Goal: Contribute content: Contribute content

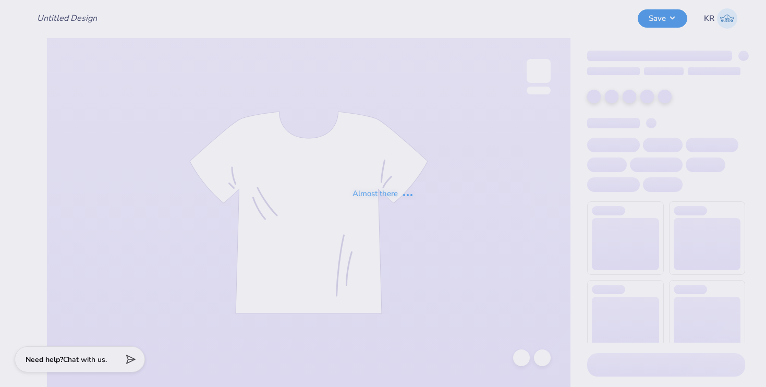
type input "ZBT Catfish Shirt"
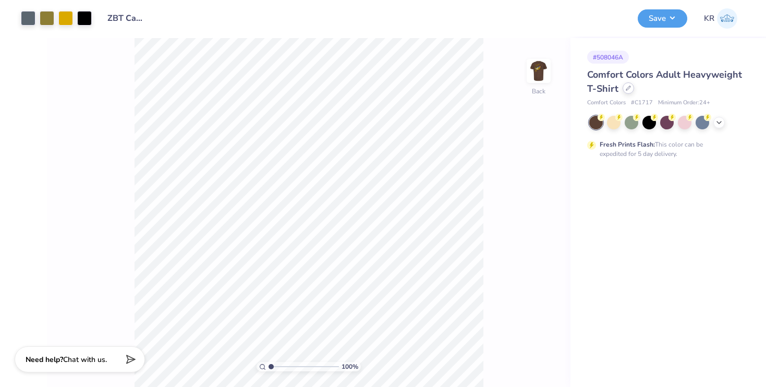
click at [625, 92] on div at bounding box center [627, 87] width 11 height 11
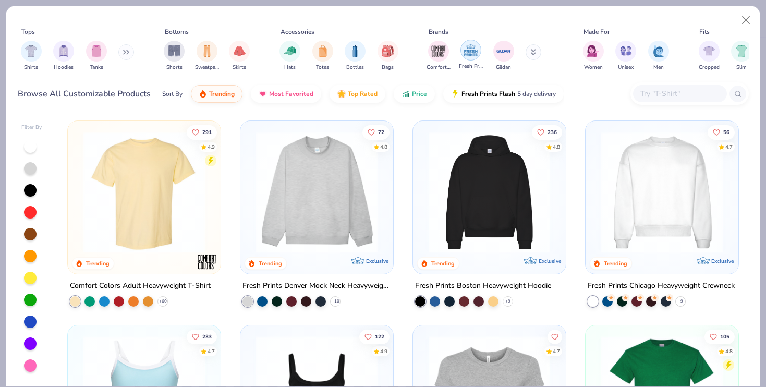
click at [473, 57] on img "filter for Fresh Prints" at bounding box center [471, 50] width 16 height 16
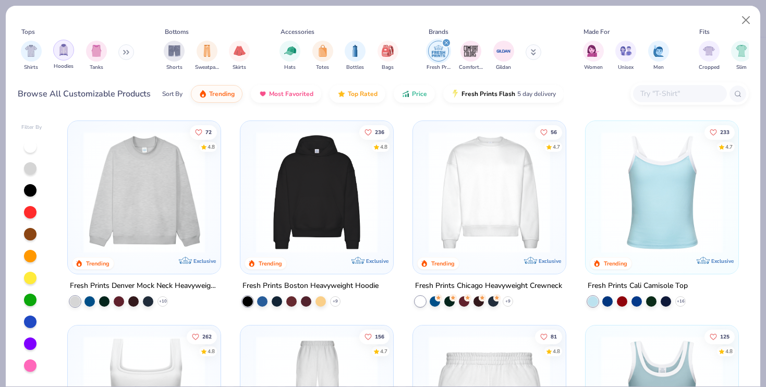
click at [65, 51] on img "filter for Hoodies" at bounding box center [63, 50] width 11 height 12
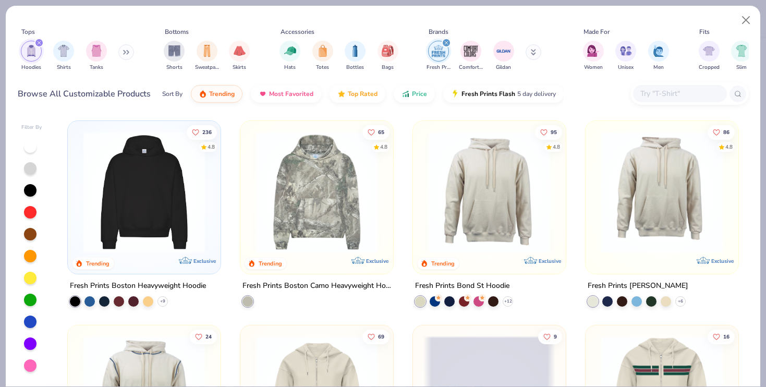
click at [352, 195] on img at bounding box center [317, 191] width 132 height 121
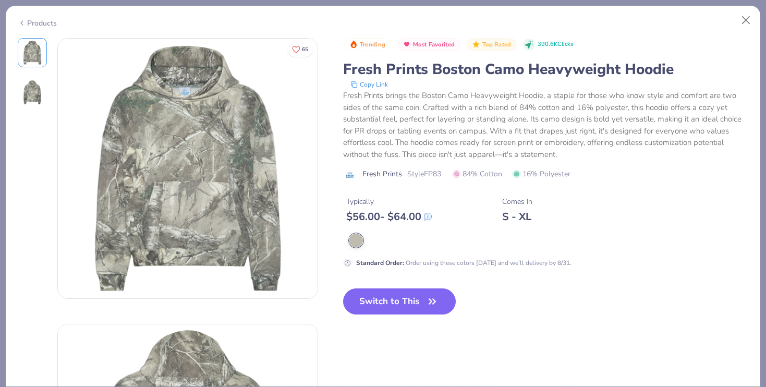
click at [397, 177] on span "Fresh Prints" at bounding box center [382, 173] width 40 height 11
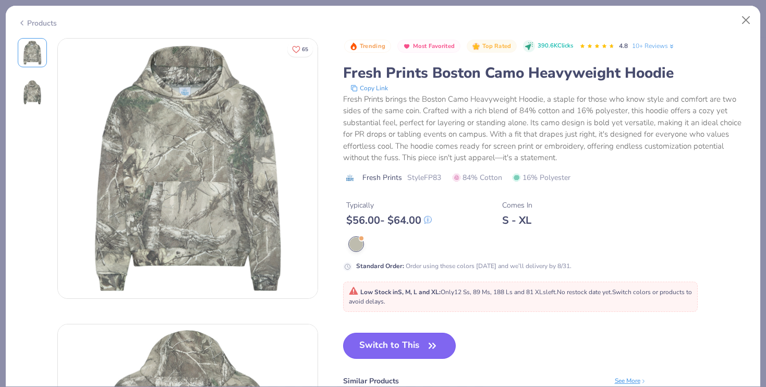
click at [422, 346] on button "Switch to This" at bounding box center [399, 345] width 113 height 26
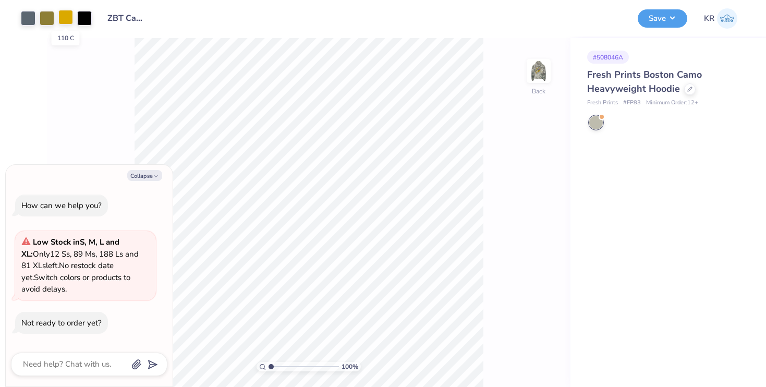
click at [70, 17] on div at bounding box center [65, 17] width 15 height 15
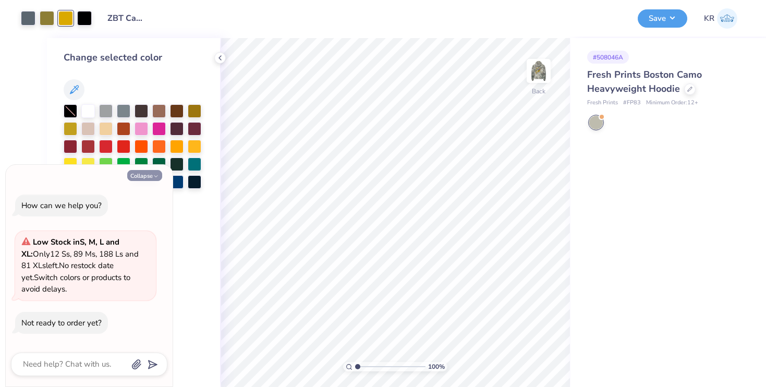
click at [148, 175] on button "Collapse" at bounding box center [144, 175] width 35 height 11
type textarea "x"
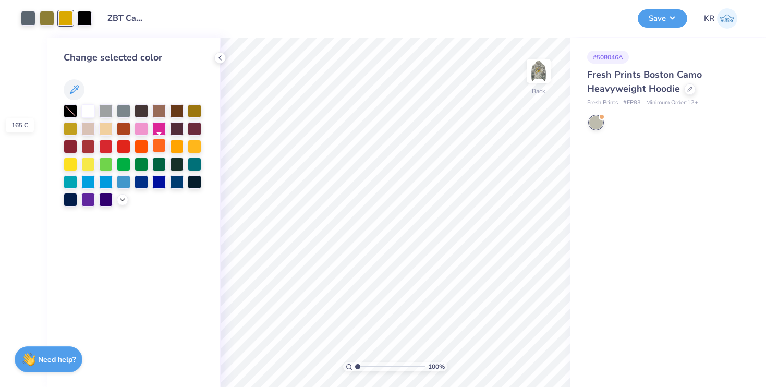
click at [157, 147] on div at bounding box center [159, 146] width 14 height 14
click at [141, 145] on div at bounding box center [141, 146] width 14 height 14
click at [164, 145] on div at bounding box center [159, 146] width 14 height 14
click at [124, 128] on div at bounding box center [124, 128] width 14 height 14
click at [176, 145] on div at bounding box center [177, 146] width 14 height 14
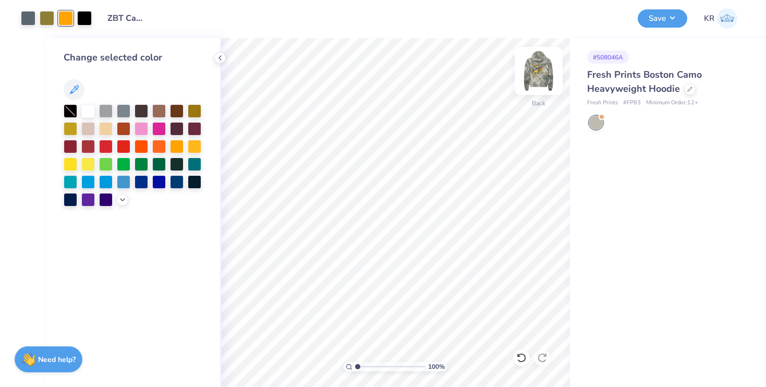
click at [549, 66] on img at bounding box center [539, 71] width 42 height 42
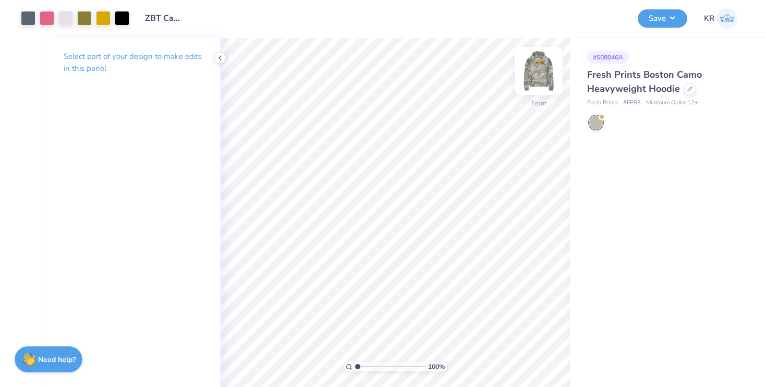
click at [535, 68] on img at bounding box center [539, 71] width 42 height 42
click at [103, 16] on div at bounding box center [103, 17] width 15 height 15
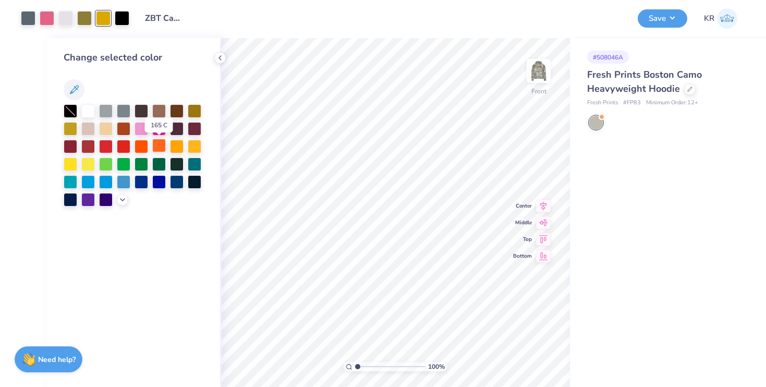
click at [162, 147] on div at bounding box center [159, 146] width 14 height 14
click at [177, 145] on div at bounding box center [177, 146] width 14 height 14
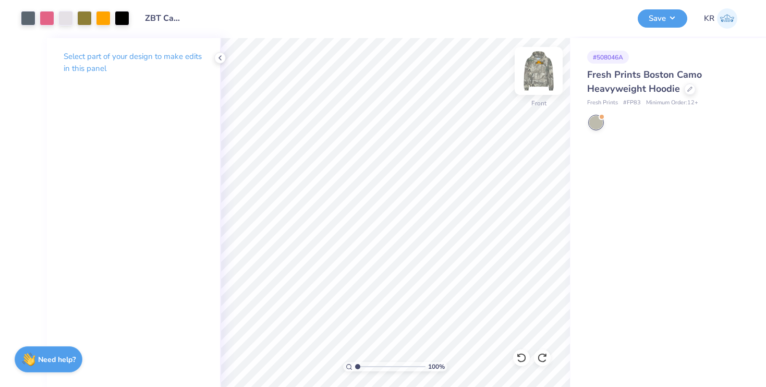
click at [529, 77] on img at bounding box center [539, 71] width 42 height 42
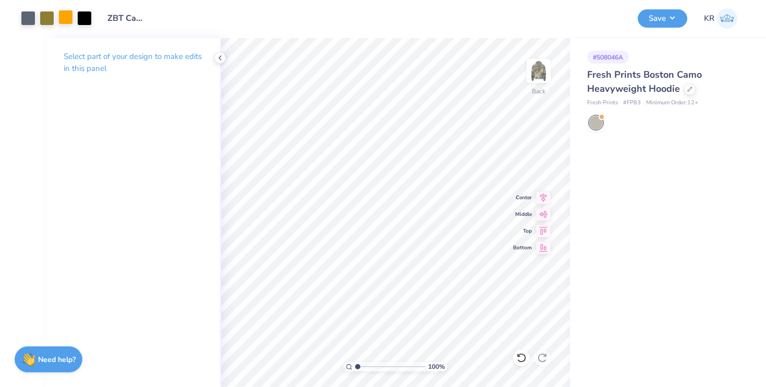
click at [68, 20] on div at bounding box center [65, 17] width 15 height 15
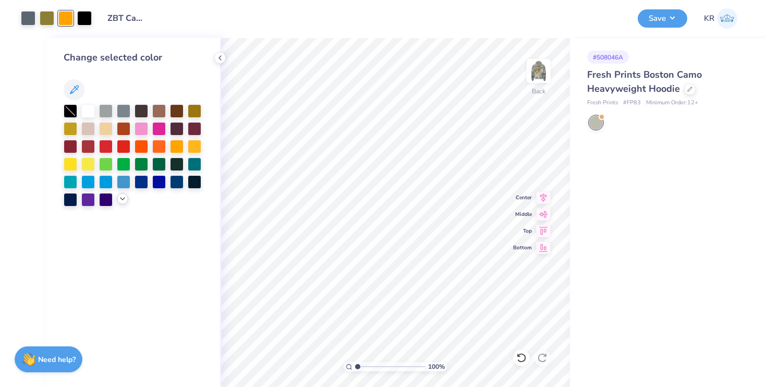
click at [122, 199] on polyline at bounding box center [122, 199] width 4 height 2
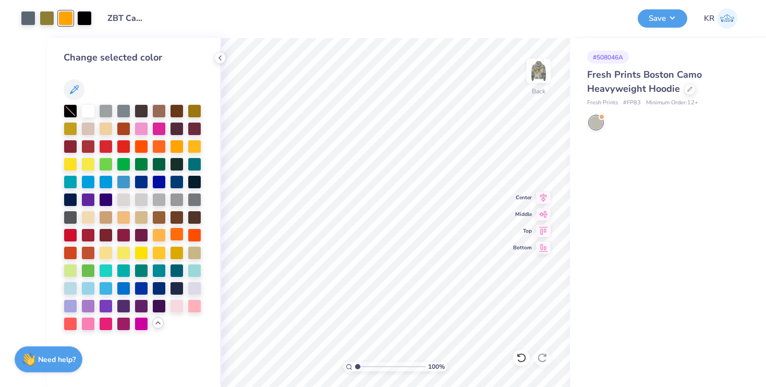
click at [177, 232] on div at bounding box center [177, 234] width 14 height 14
click at [179, 237] on div at bounding box center [177, 234] width 14 height 14
click at [196, 235] on div at bounding box center [195, 234] width 14 height 14
click at [68, 255] on div at bounding box center [71, 252] width 14 height 14
click at [159, 254] on div at bounding box center [159, 252] width 14 height 14
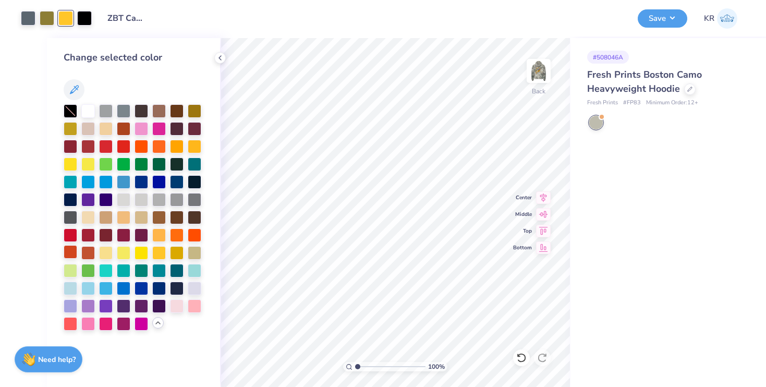
click at [68, 250] on div at bounding box center [71, 252] width 14 height 14
click at [92, 252] on div at bounding box center [88, 252] width 14 height 14
click at [159, 250] on div at bounding box center [159, 252] width 14 height 14
click at [159, 237] on div at bounding box center [159, 234] width 14 height 14
click at [161, 250] on div at bounding box center [159, 252] width 14 height 14
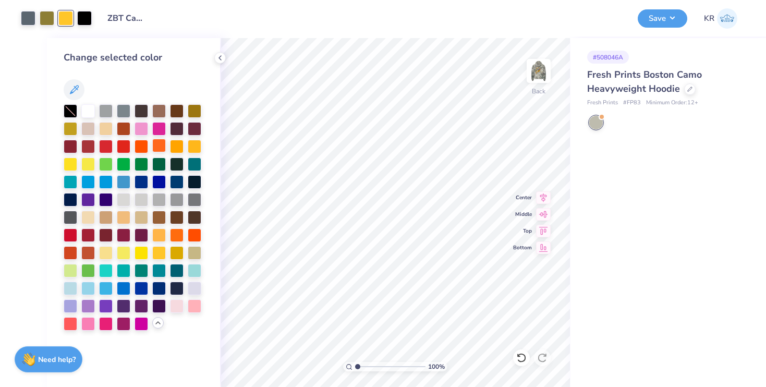
click at [161, 145] on div at bounding box center [159, 146] width 14 height 14
click at [553, 70] on img at bounding box center [539, 71] width 42 height 42
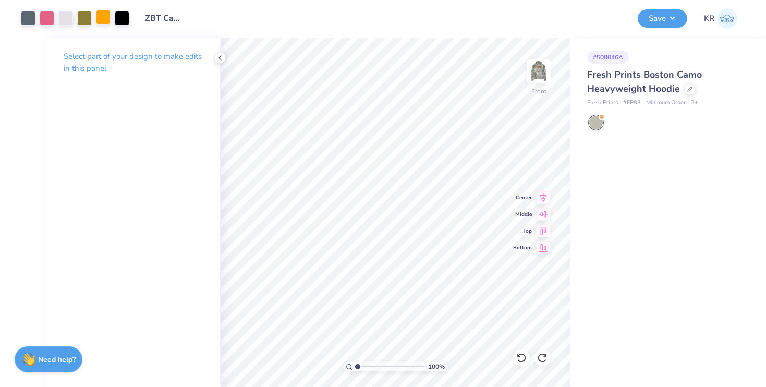
click at [102, 22] on div at bounding box center [103, 17] width 15 height 15
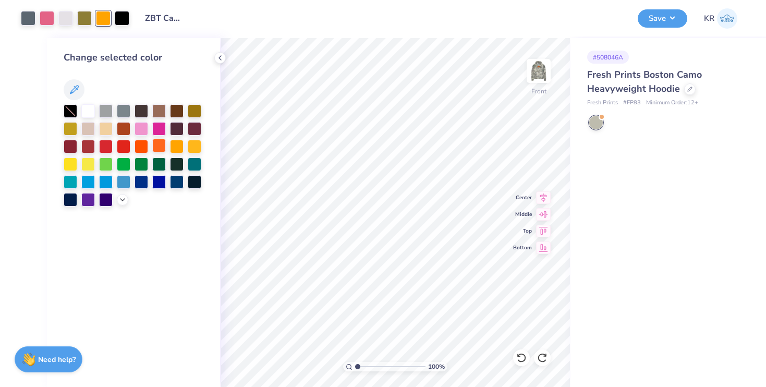
click at [155, 145] on div at bounding box center [159, 146] width 14 height 14
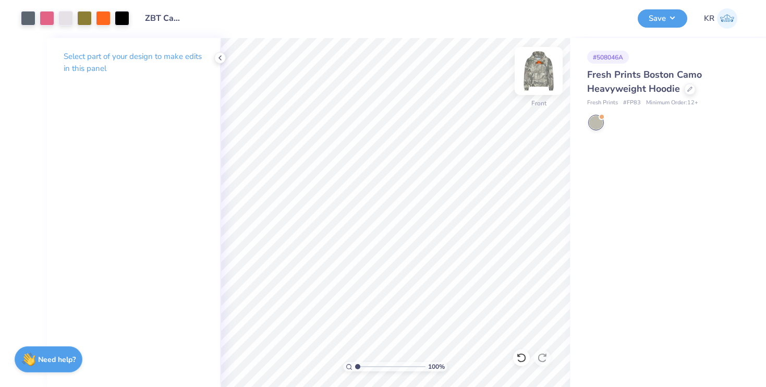
click at [532, 70] on img at bounding box center [539, 71] width 42 height 42
click at [544, 75] on img at bounding box center [539, 71] width 42 height 42
click at [657, 18] on button "Save" at bounding box center [662, 17] width 50 height 18
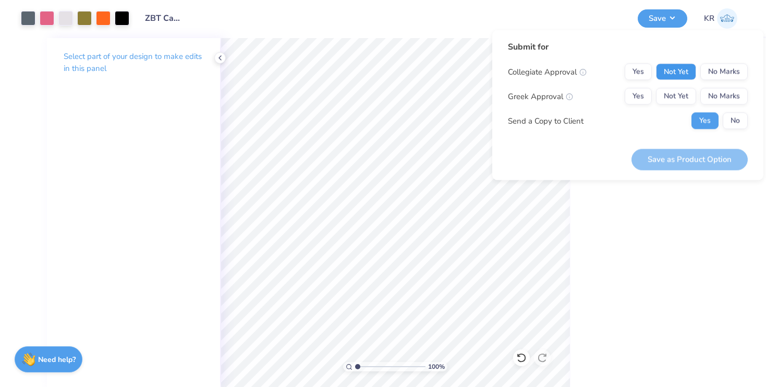
click at [677, 69] on button "Not Yet" at bounding box center [676, 72] width 40 height 17
click at [677, 113] on div "Send a Copy to Client Yes No" at bounding box center [628, 121] width 240 height 17
click at [677, 109] on div "Collegiate Approval Yes Not Yet No Marks Greek Approval Yes Not Yet No Marks Se…" at bounding box center [628, 97] width 240 height 66
click at [677, 91] on button "Not Yet" at bounding box center [676, 96] width 40 height 17
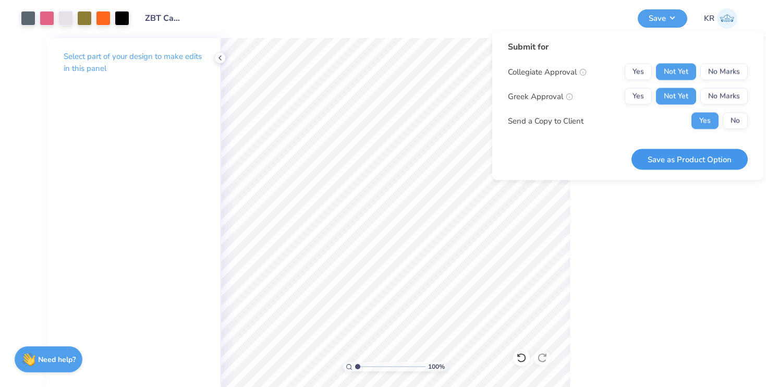
click at [678, 152] on button "Save as Product Option" at bounding box center [689, 159] width 116 height 21
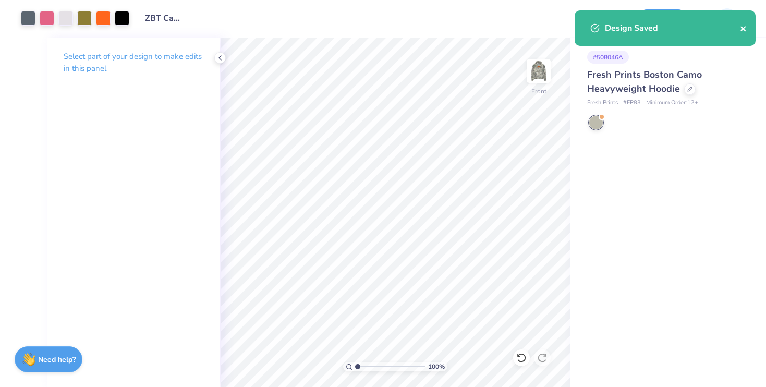
click at [741, 28] on icon "close" at bounding box center [743, 28] width 7 height 8
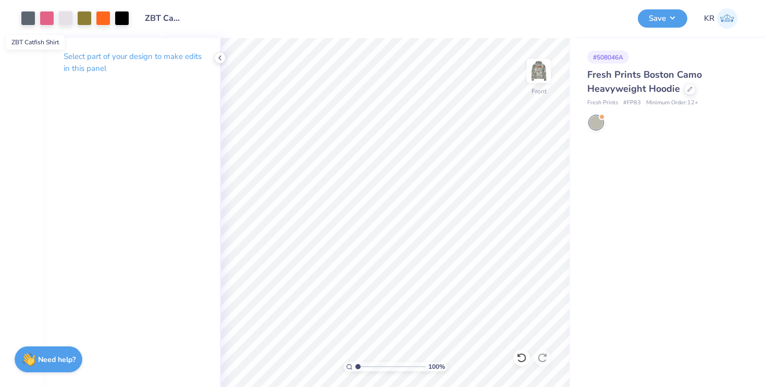
click at [150, 21] on input "ZBT Catfish Shirt" at bounding box center [162, 18] width 51 height 21
click at [101, 21] on div at bounding box center [103, 17] width 15 height 15
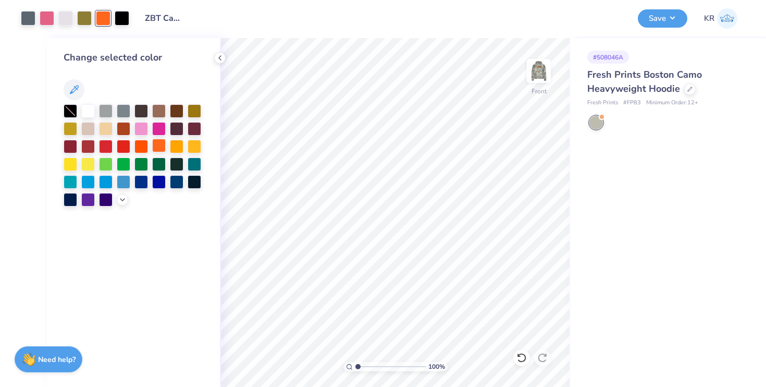
click at [159, 148] on div at bounding box center [159, 146] width 14 height 14
click at [538, 83] on img at bounding box center [539, 71] width 42 height 42
click at [156, 150] on div at bounding box center [159, 146] width 14 height 14
click at [160, 147] on div at bounding box center [159, 146] width 14 height 14
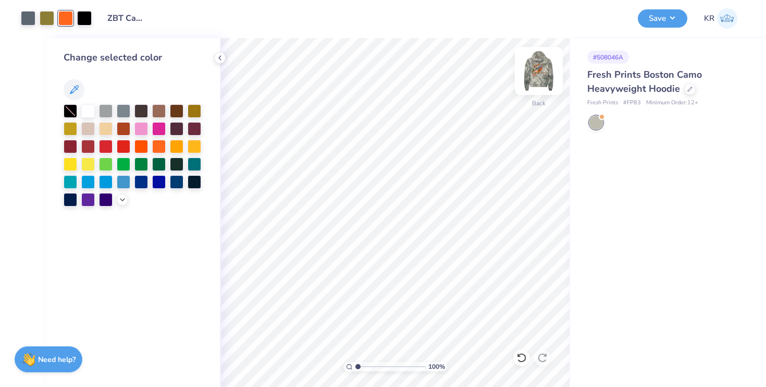
click at [528, 78] on img at bounding box center [539, 71] width 42 height 42
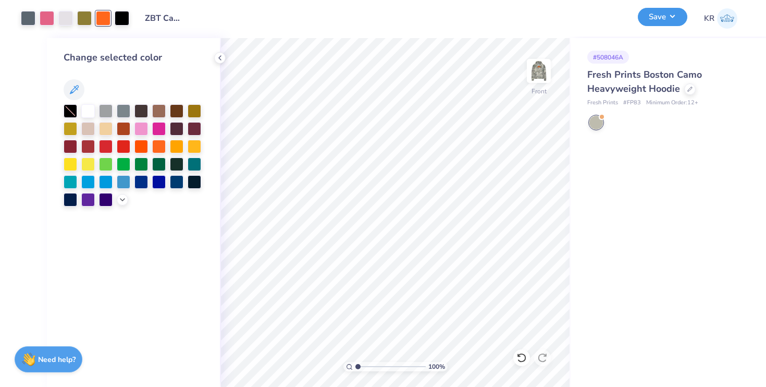
click at [649, 16] on button "Save" at bounding box center [663, 17] width 50 height 18
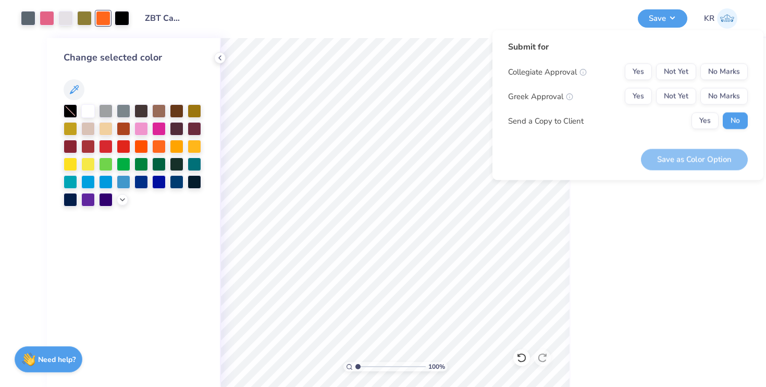
click at [680, 84] on div "Collegiate Approval Yes Not Yet No Marks Greek Approval Yes Not Yet No Marks Se…" at bounding box center [628, 97] width 240 height 66
click at [680, 77] on button "Not Yet" at bounding box center [676, 72] width 40 height 17
click at [680, 96] on button "Not Yet" at bounding box center [676, 96] width 40 height 17
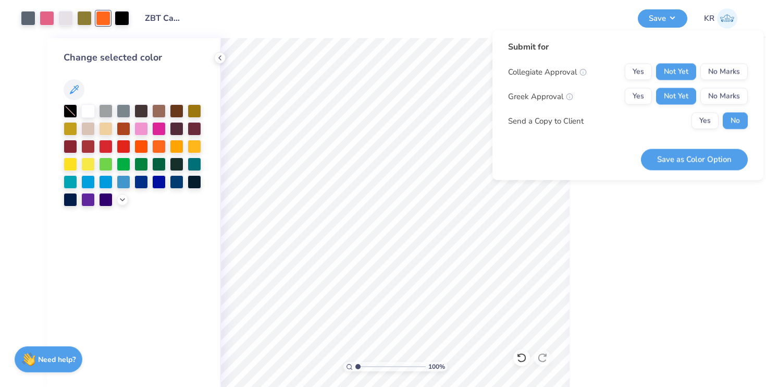
click at [681, 156] on button "Save as Color Option" at bounding box center [694, 159] width 107 height 21
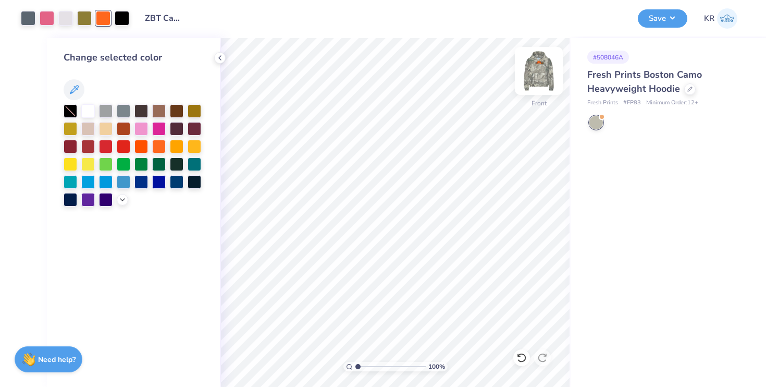
click at [541, 84] on img at bounding box center [539, 71] width 42 height 42
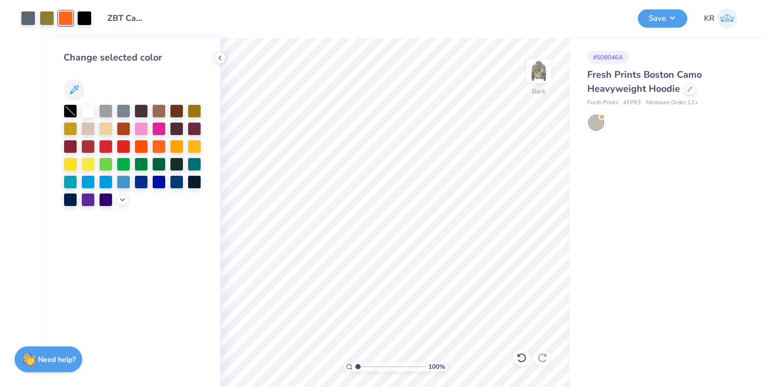
click at [541, 81] on img at bounding box center [538, 70] width 21 height 21
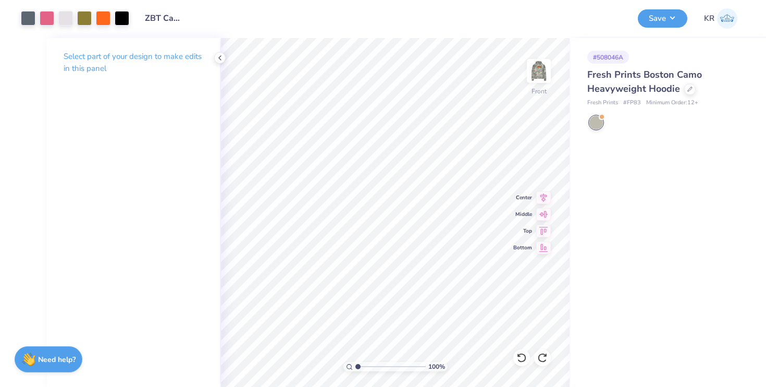
click at [214, 51] on div "Select part of your design to make edits in this panel" at bounding box center [133, 66] width 173 height 57
click at [100, 20] on div at bounding box center [103, 17] width 15 height 15
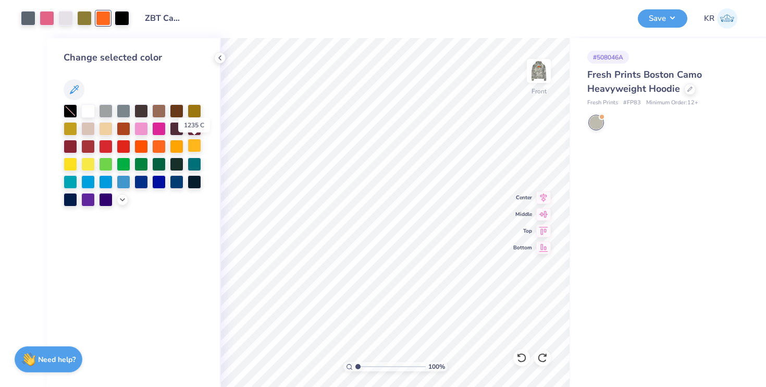
click at [195, 150] on div at bounding box center [195, 146] width 14 height 14
click at [75, 90] on icon at bounding box center [74, 89] width 9 height 9
click at [103, 19] on div at bounding box center [103, 18] width 15 height 15
click at [126, 201] on icon at bounding box center [122, 198] width 8 height 8
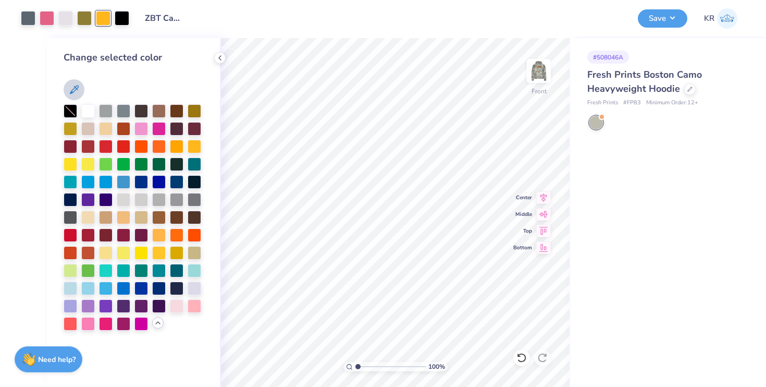
click at [104, 19] on div at bounding box center [103, 18] width 15 height 15
click at [73, 88] on icon at bounding box center [74, 89] width 13 height 13
click at [74, 89] on icon at bounding box center [74, 89] width 9 height 9
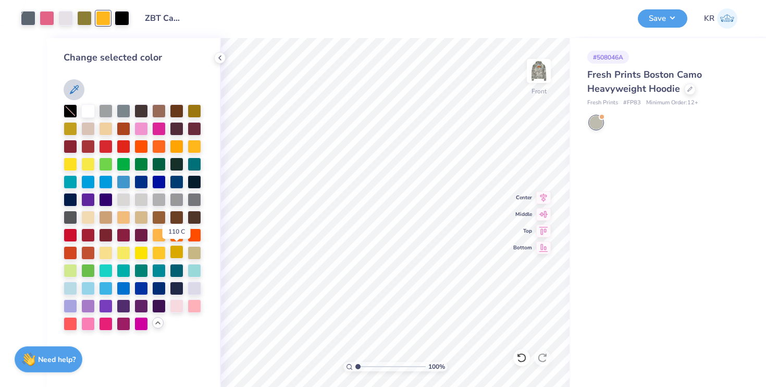
click at [176, 250] on div at bounding box center [177, 252] width 14 height 14
click at [544, 76] on img at bounding box center [539, 71] width 42 height 42
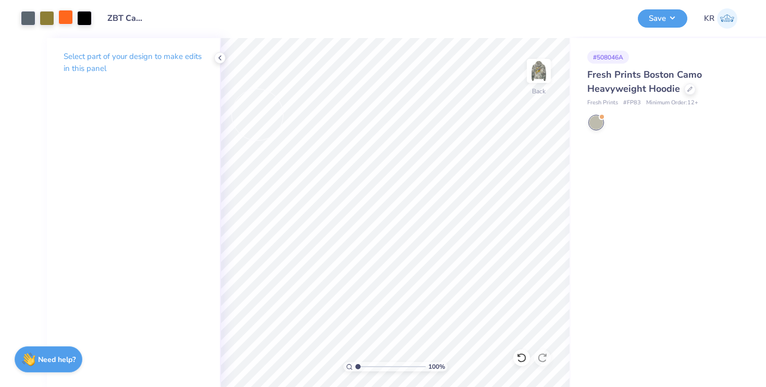
click at [63, 12] on div at bounding box center [65, 17] width 15 height 15
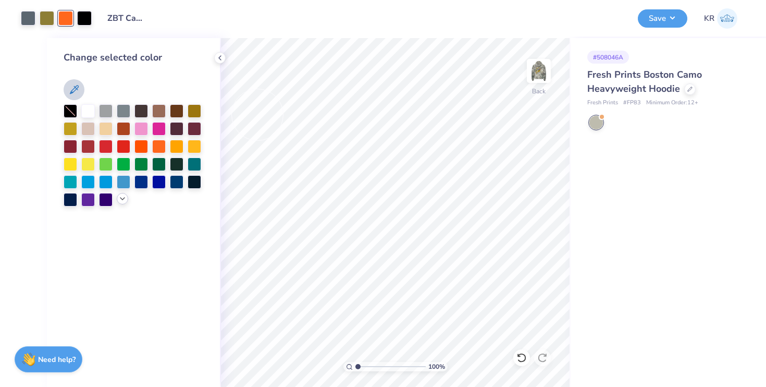
click at [120, 198] on icon at bounding box center [122, 198] width 8 height 8
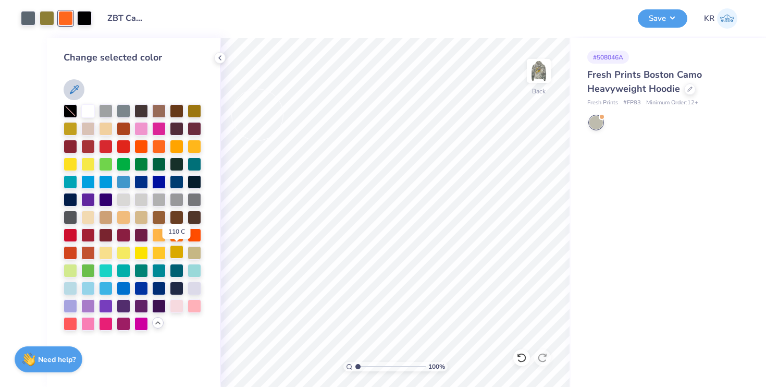
click at [178, 252] on div at bounding box center [177, 252] width 14 height 14
click at [545, 77] on img at bounding box center [539, 71] width 42 height 42
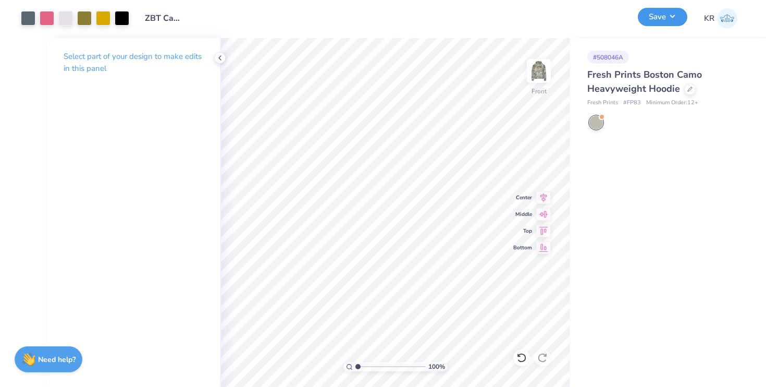
click at [662, 16] on button "Save" at bounding box center [663, 17] width 50 height 18
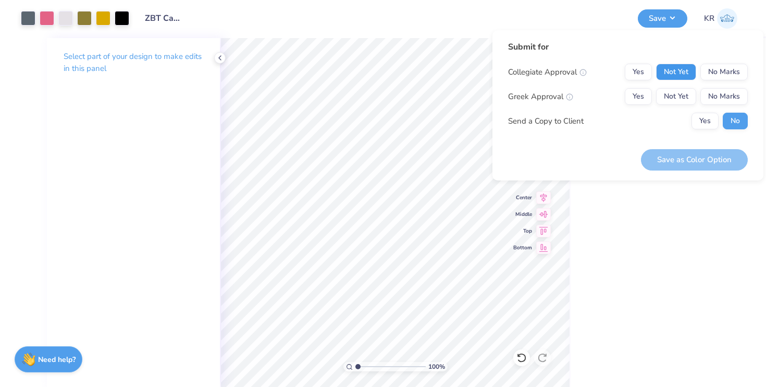
click at [682, 69] on button "Not Yet" at bounding box center [676, 72] width 40 height 17
click at [682, 97] on button "Not Yet" at bounding box center [676, 96] width 40 height 17
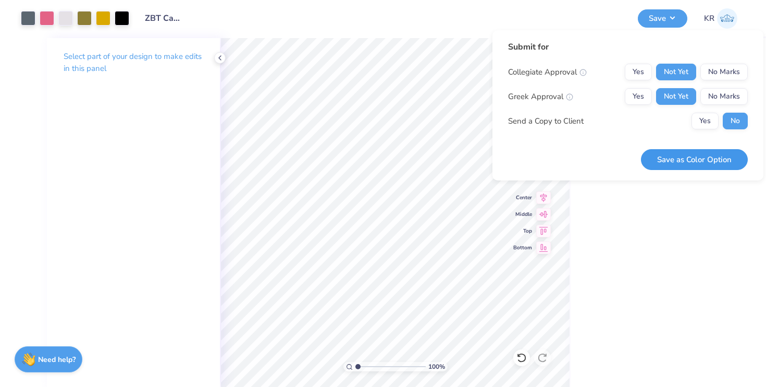
click at [679, 157] on button "Save as Color Option" at bounding box center [694, 159] width 107 height 21
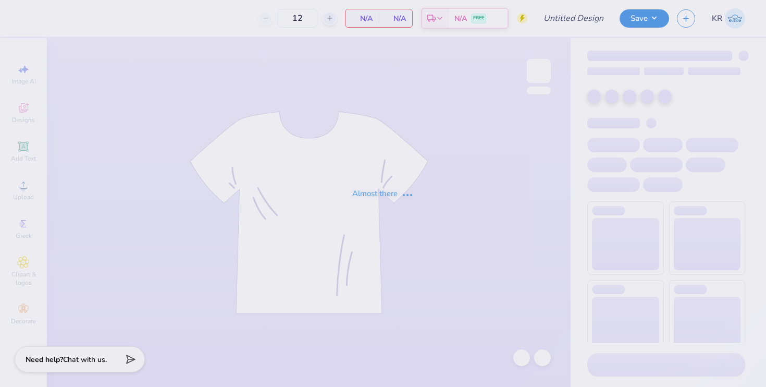
type input "ZBT Catfish Shirt"
type input "25"
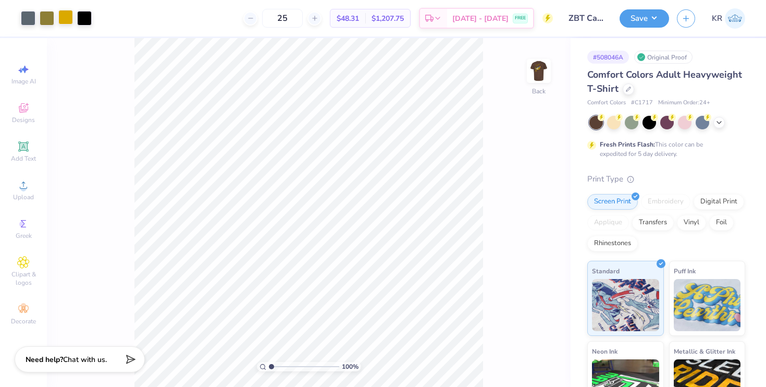
click at [71, 16] on div at bounding box center [65, 17] width 15 height 15
